Goal: Task Accomplishment & Management: Manage account settings

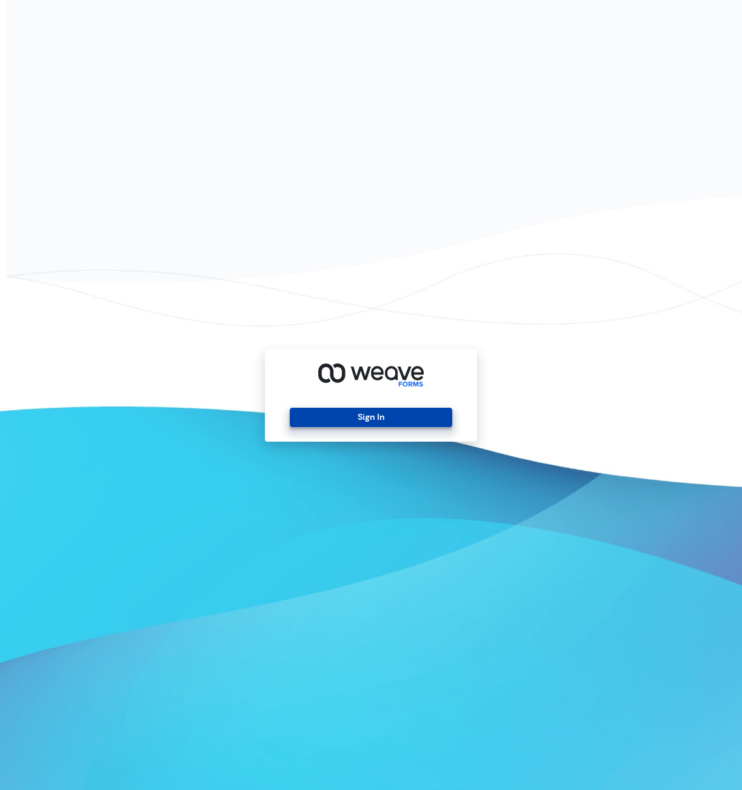
click at [413, 414] on button "Sign In" at bounding box center [371, 417] width 162 height 19
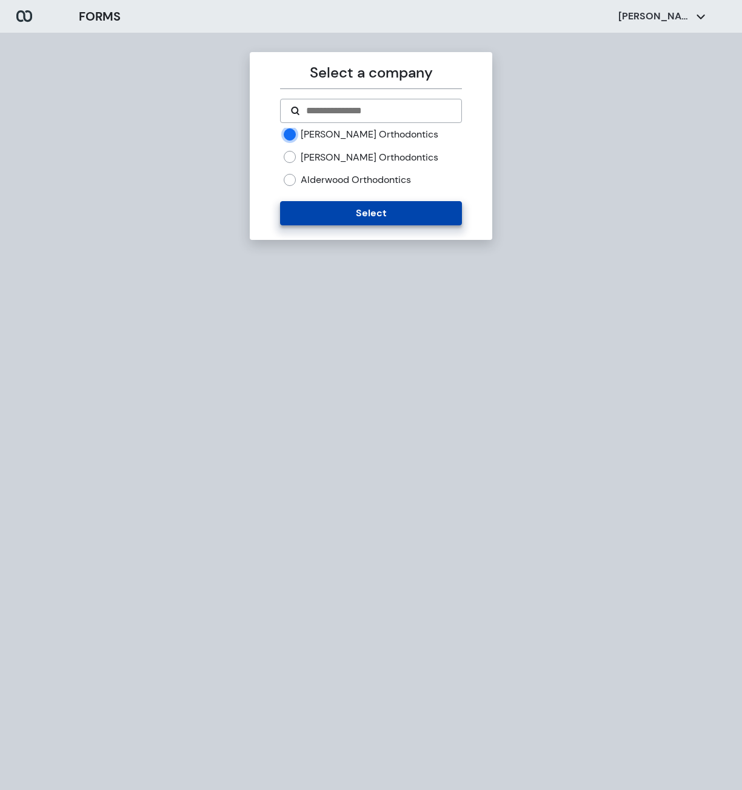
click at [350, 212] on button "Select" at bounding box center [370, 213] width 181 height 24
